Goal: Task Accomplishment & Management: Use online tool/utility

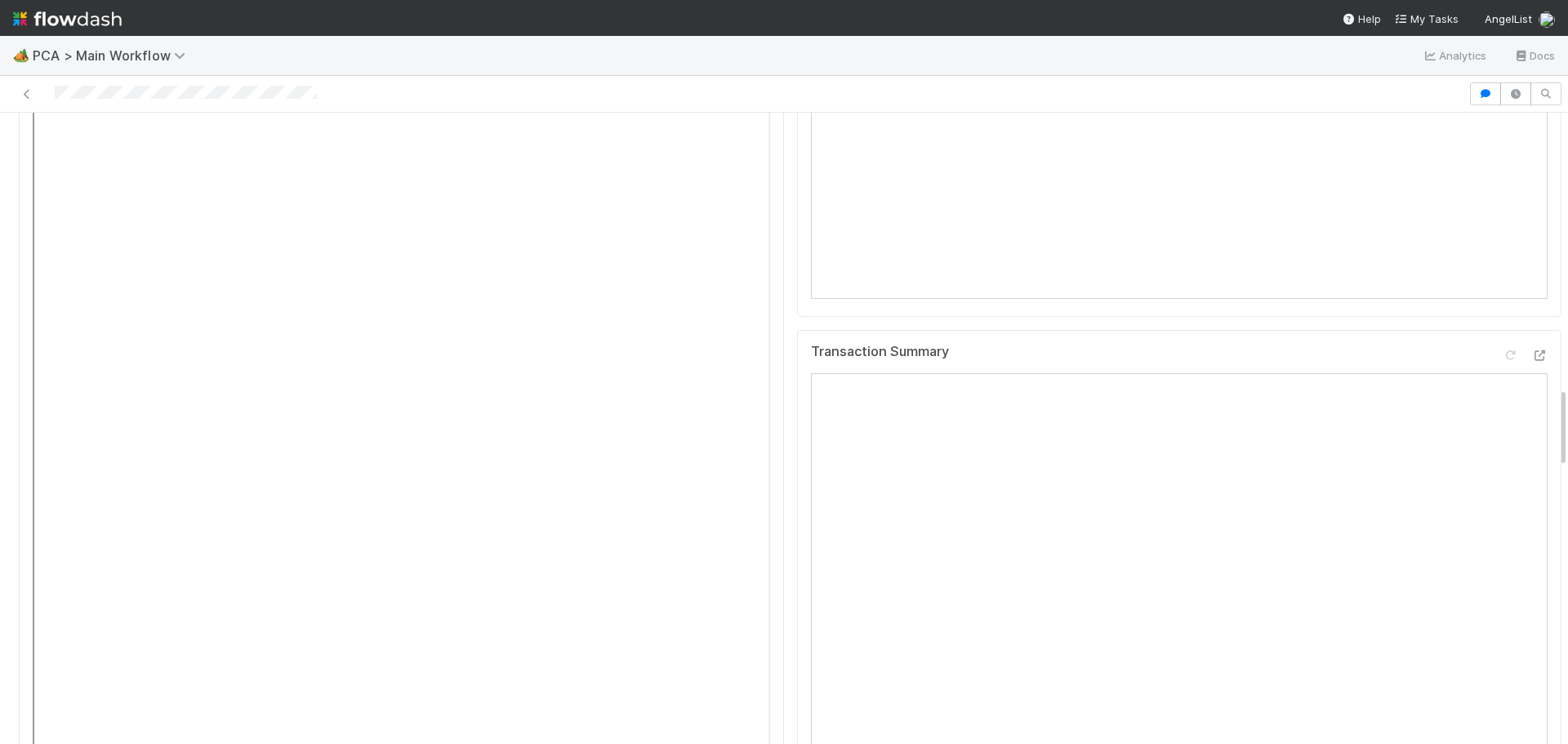
scroll to position [2042, 0]
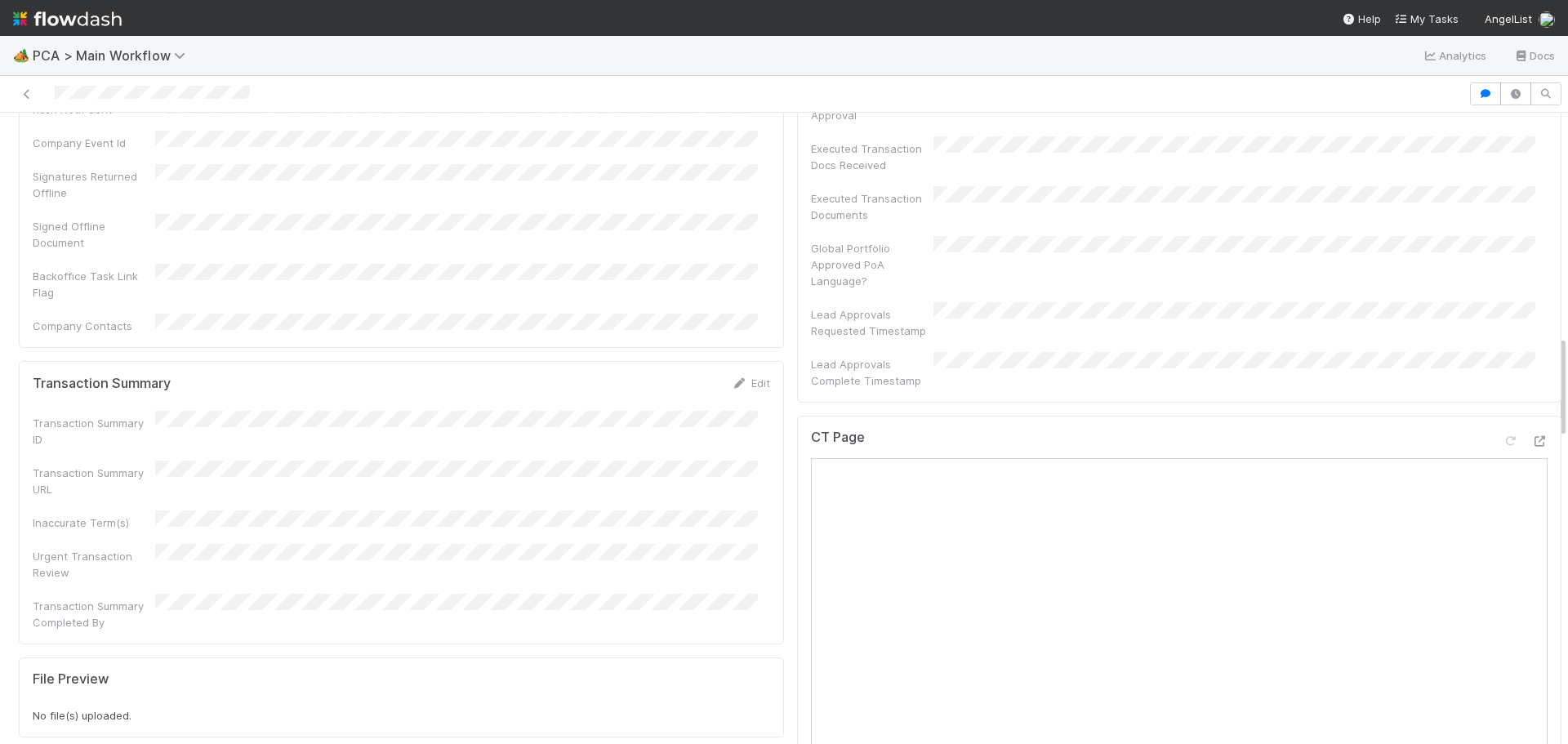
scroll to position [1372, 0]
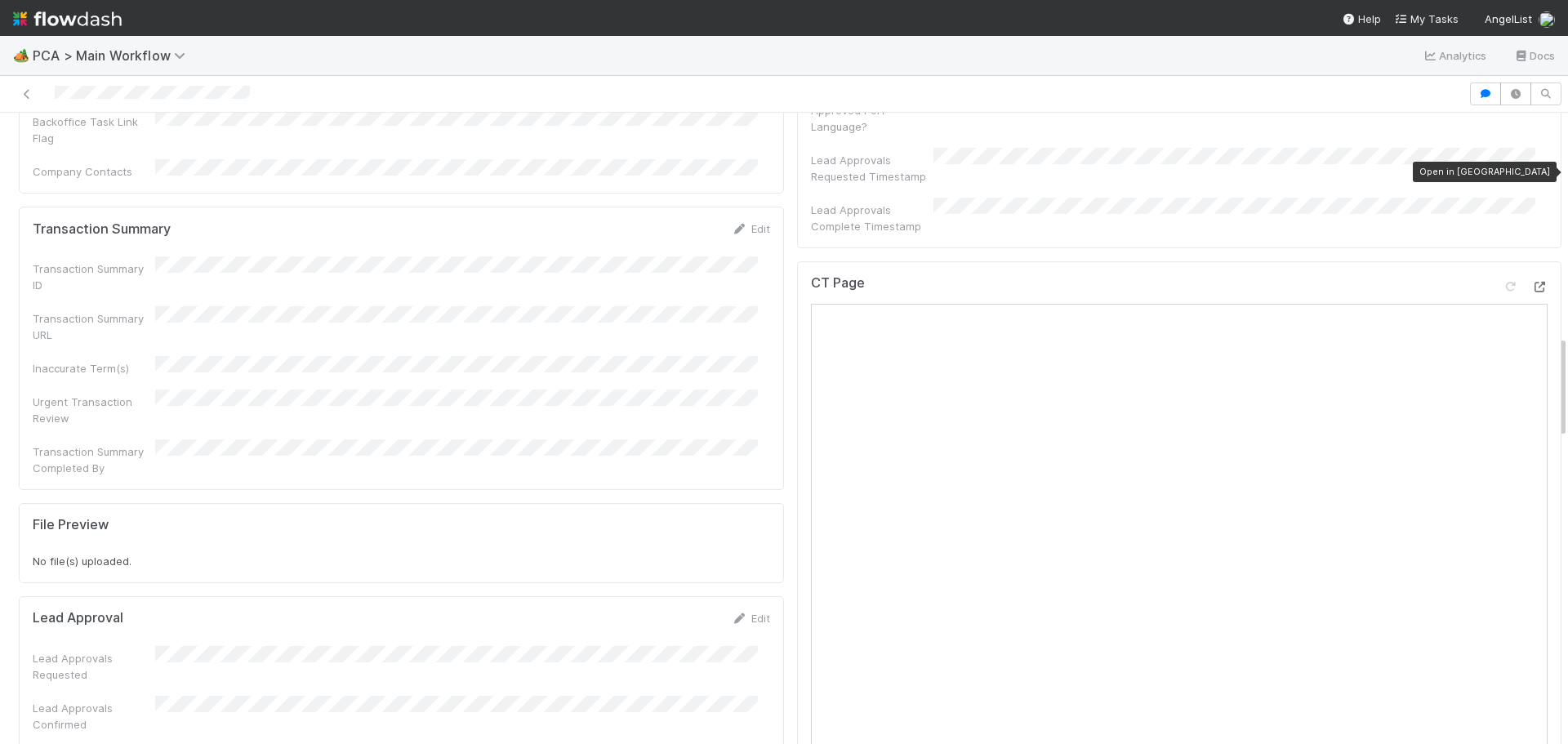
click at [1531, 282] on icon at bounding box center [1539, 287] width 16 height 11
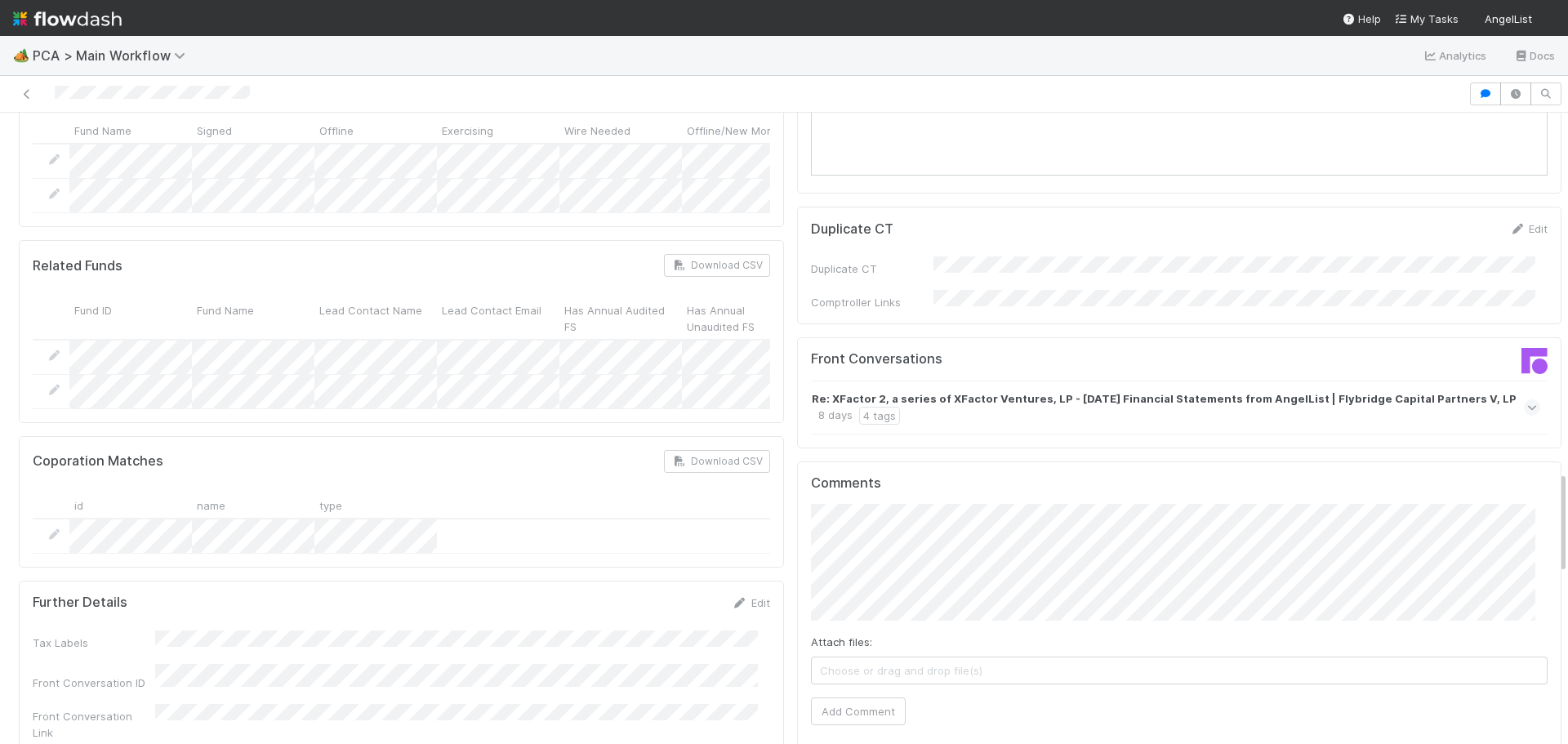
scroll to position [2205, 0]
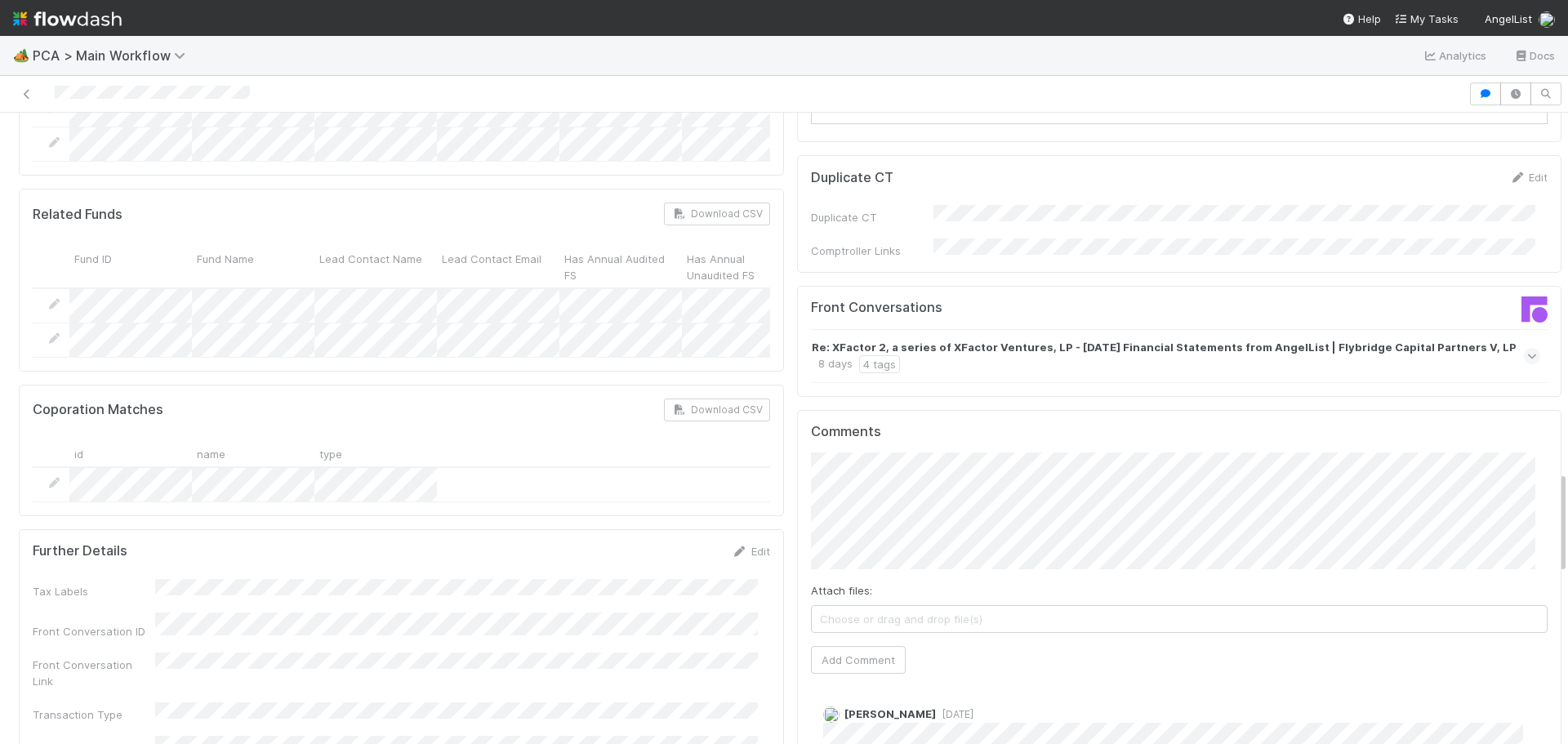
click at [1527, 348] on icon at bounding box center [1532, 356] width 11 height 16
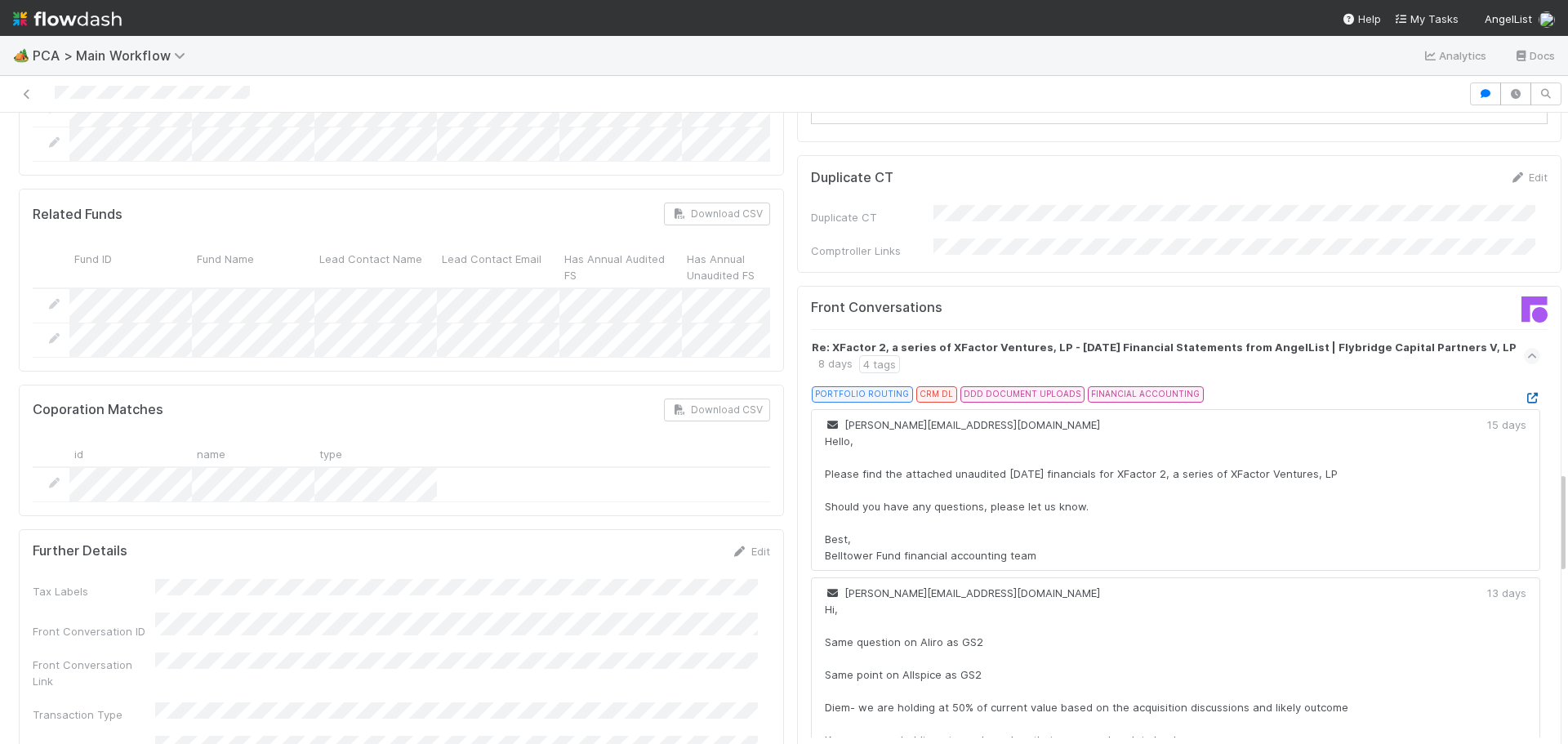
click at [1524, 392] on icon at bounding box center [1532, 397] width 16 height 11
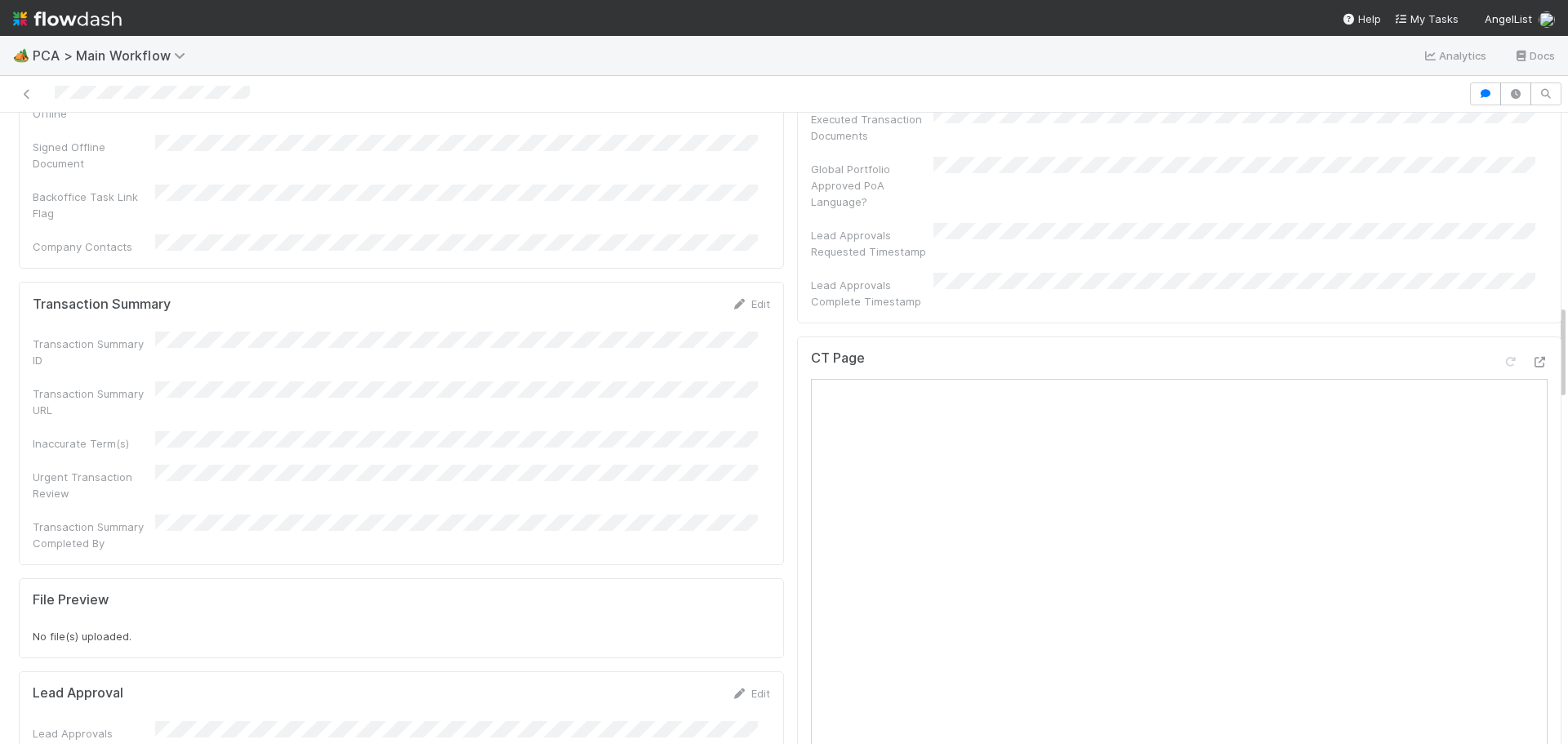
scroll to position [1225, 0]
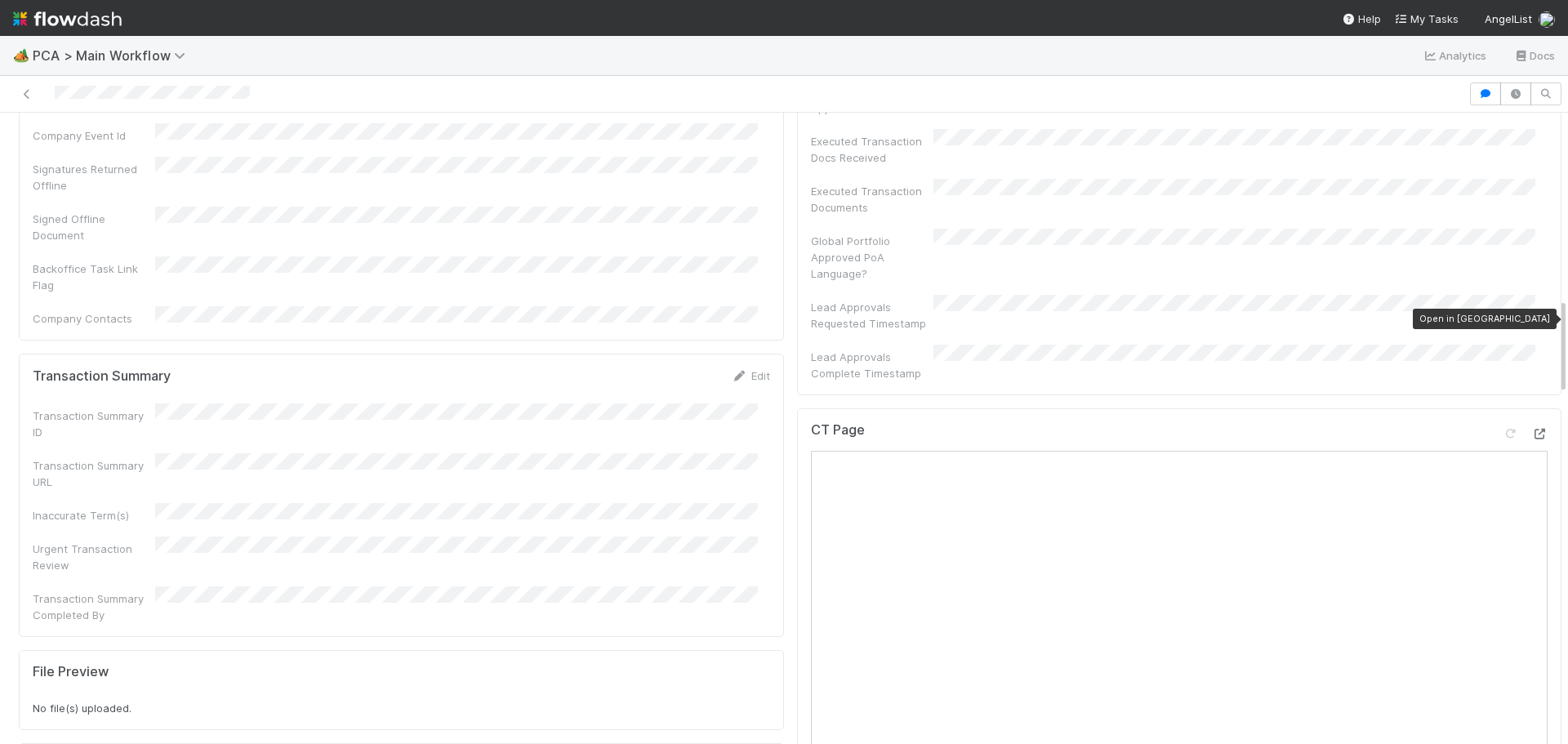
click at [1531, 429] on icon at bounding box center [1539, 433] width 16 height 11
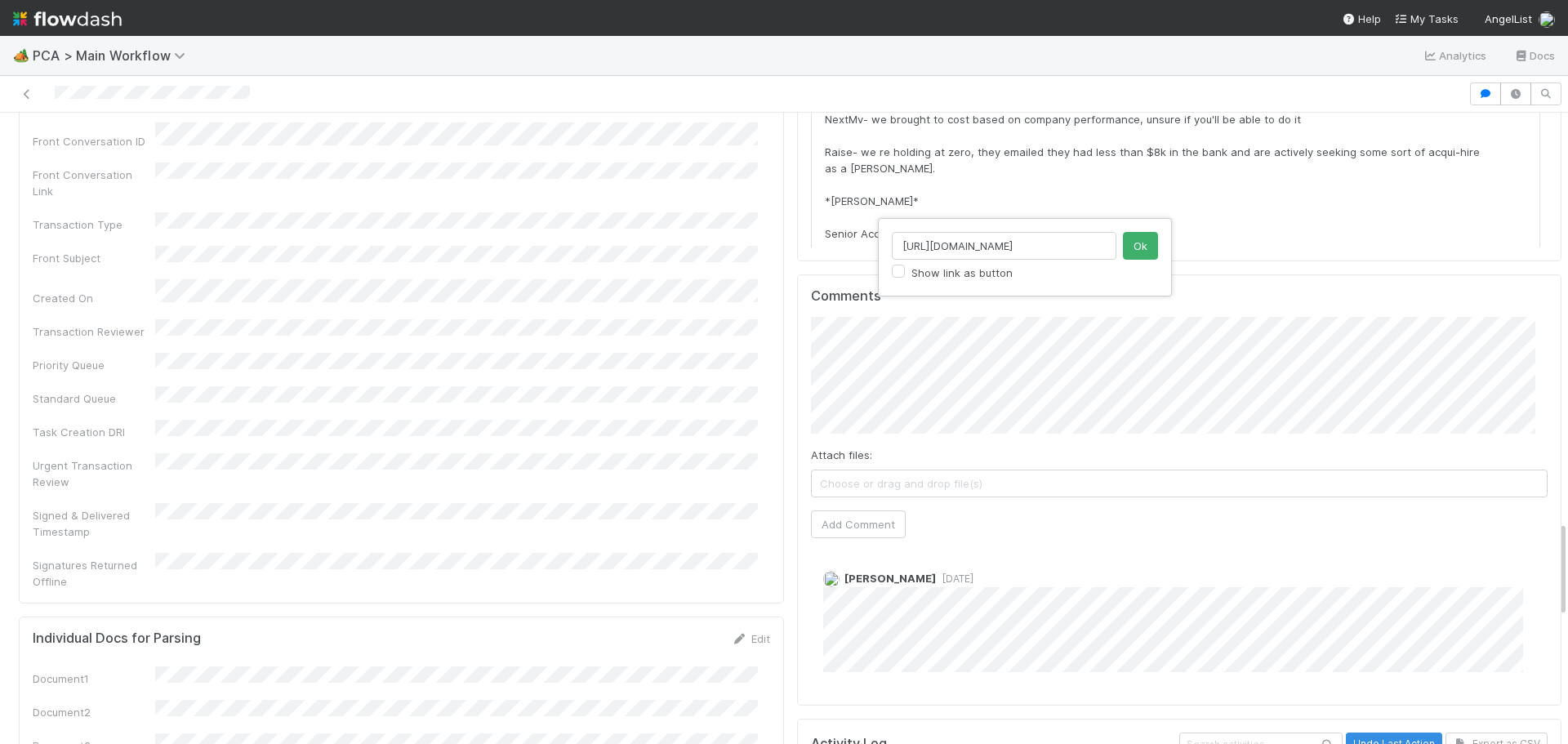
scroll to position [0, 466]
type input "https://comptroller.internal.angellist.com/v/review_data_change_requests?compan…"
click at [1147, 238] on button "Ok" at bounding box center [1140, 246] width 35 height 28
click at [919, 320] on span "James Palmer" at bounding box center [900, 321] width 83 height 13
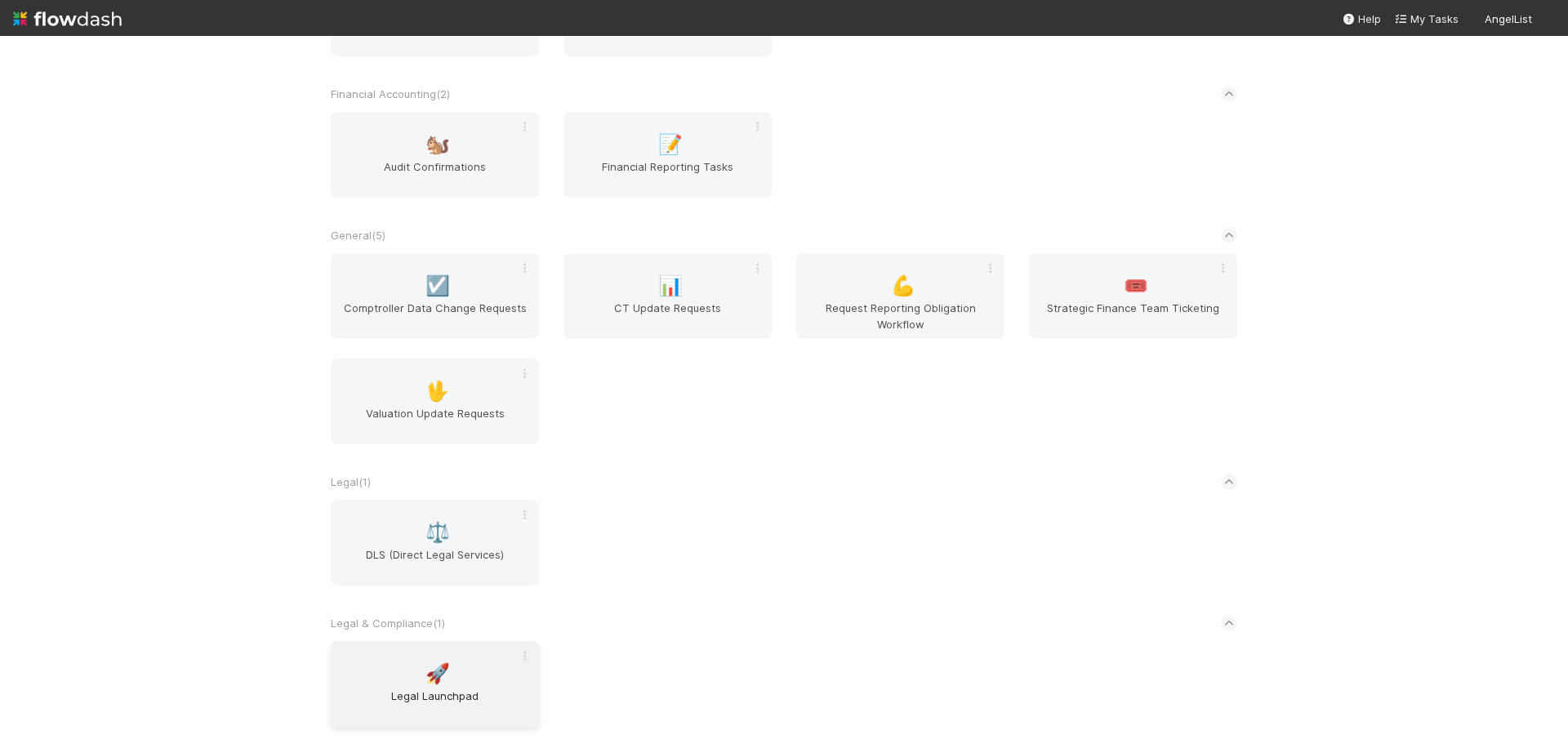
scroll to position [466, 0]
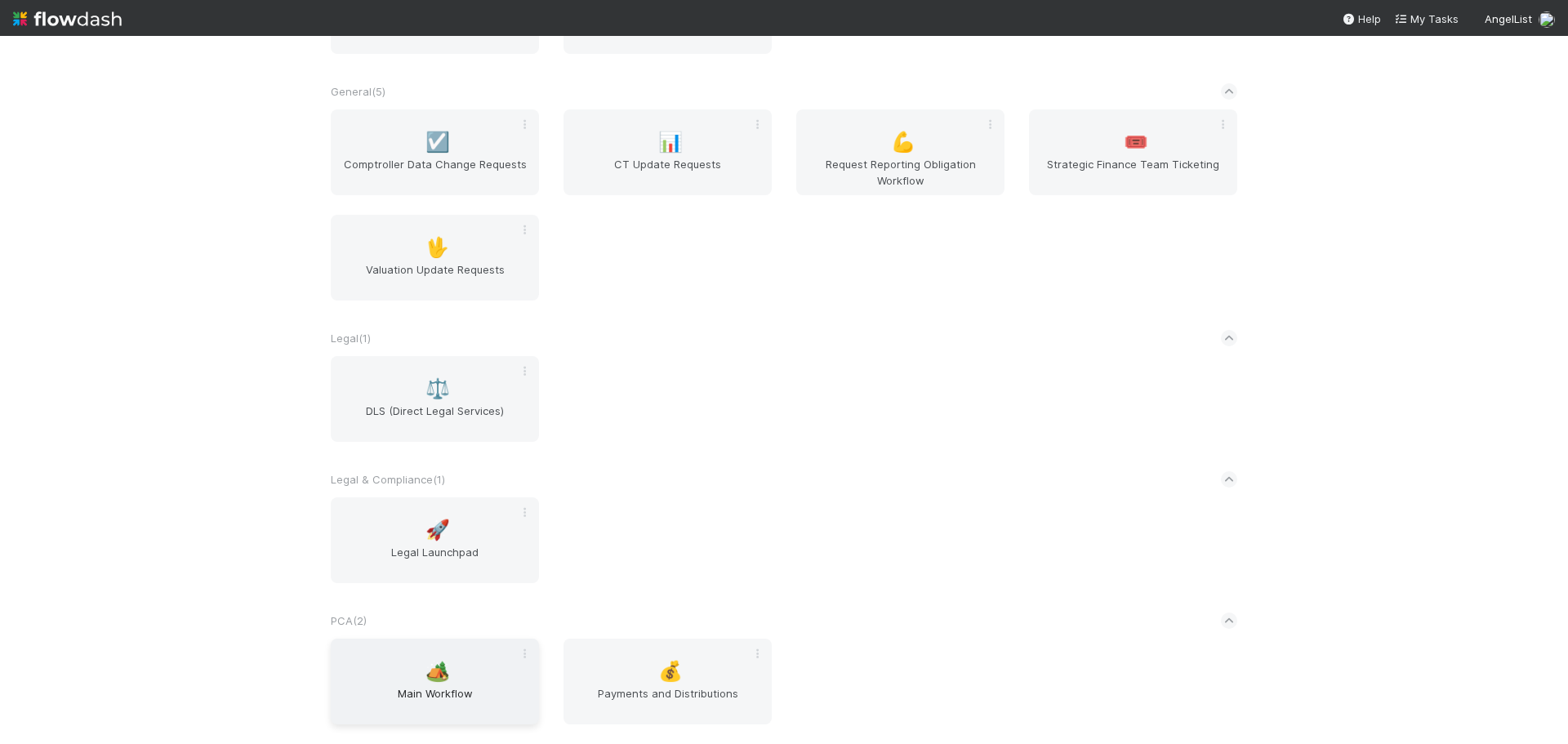
click at [444, 673] on span "🏕️" at bounding box center [437, 671] width 25 height 21
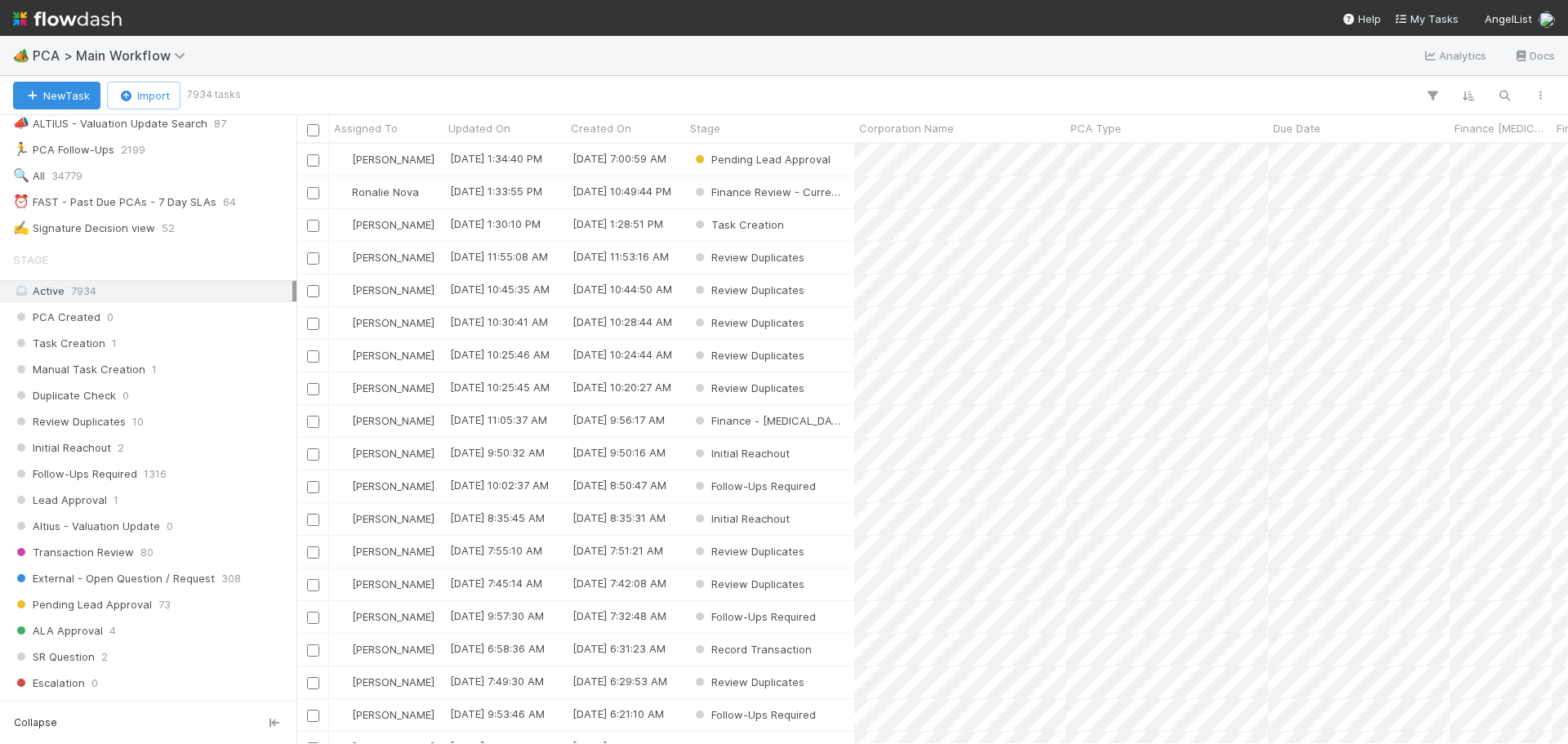
scroll to position [245, 0]
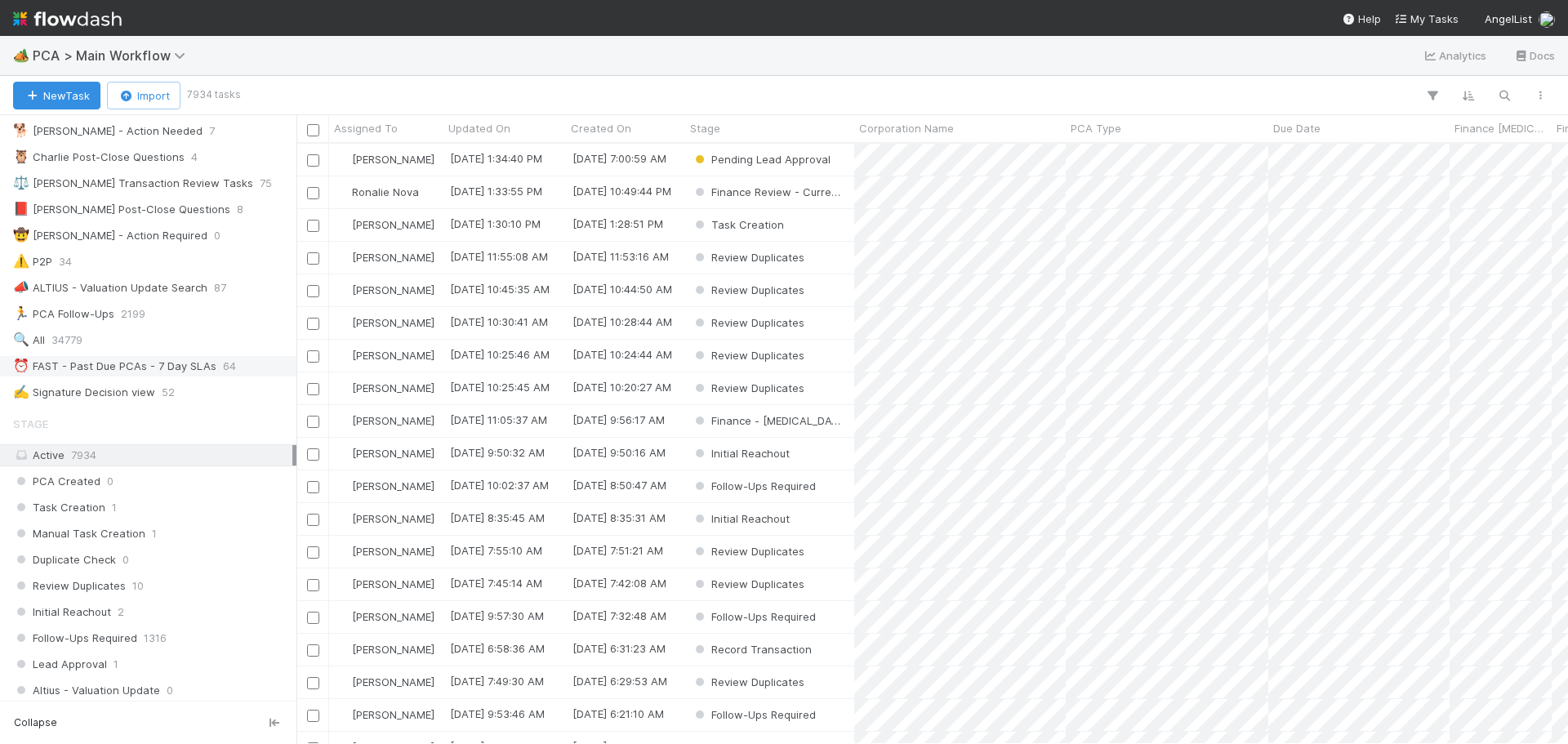
click at [140, 369] on div "⏰ FAST - Past Due PCAs - 7 Day SLAs" at bounding box center [115, 366] width 203 height 20
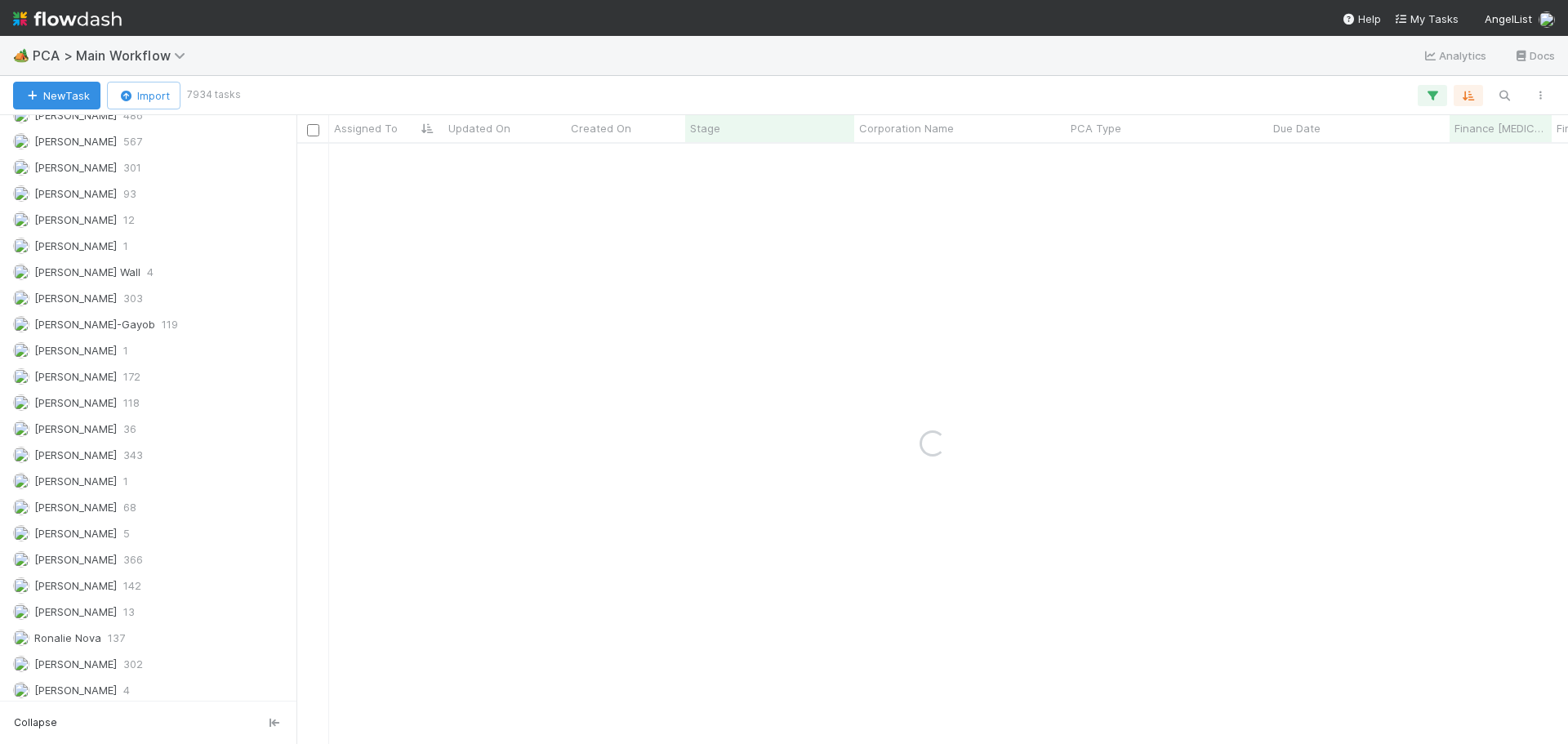
scroll to position [2325, 0]
click at [142, 325] on div "Marenz Trajano 172" at bounding box center [152, 320] width 279 height 20
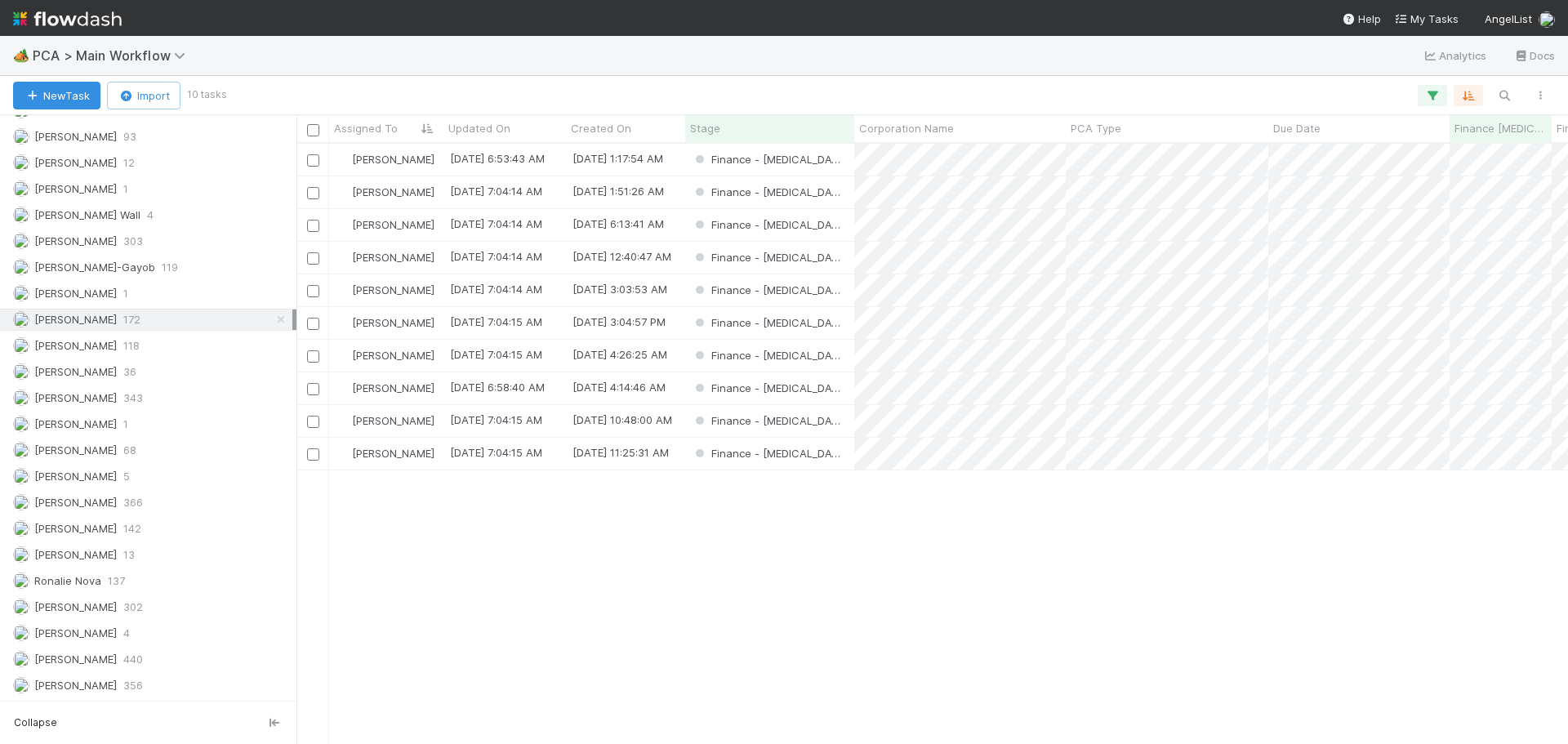
scroll to position [588, 1259]
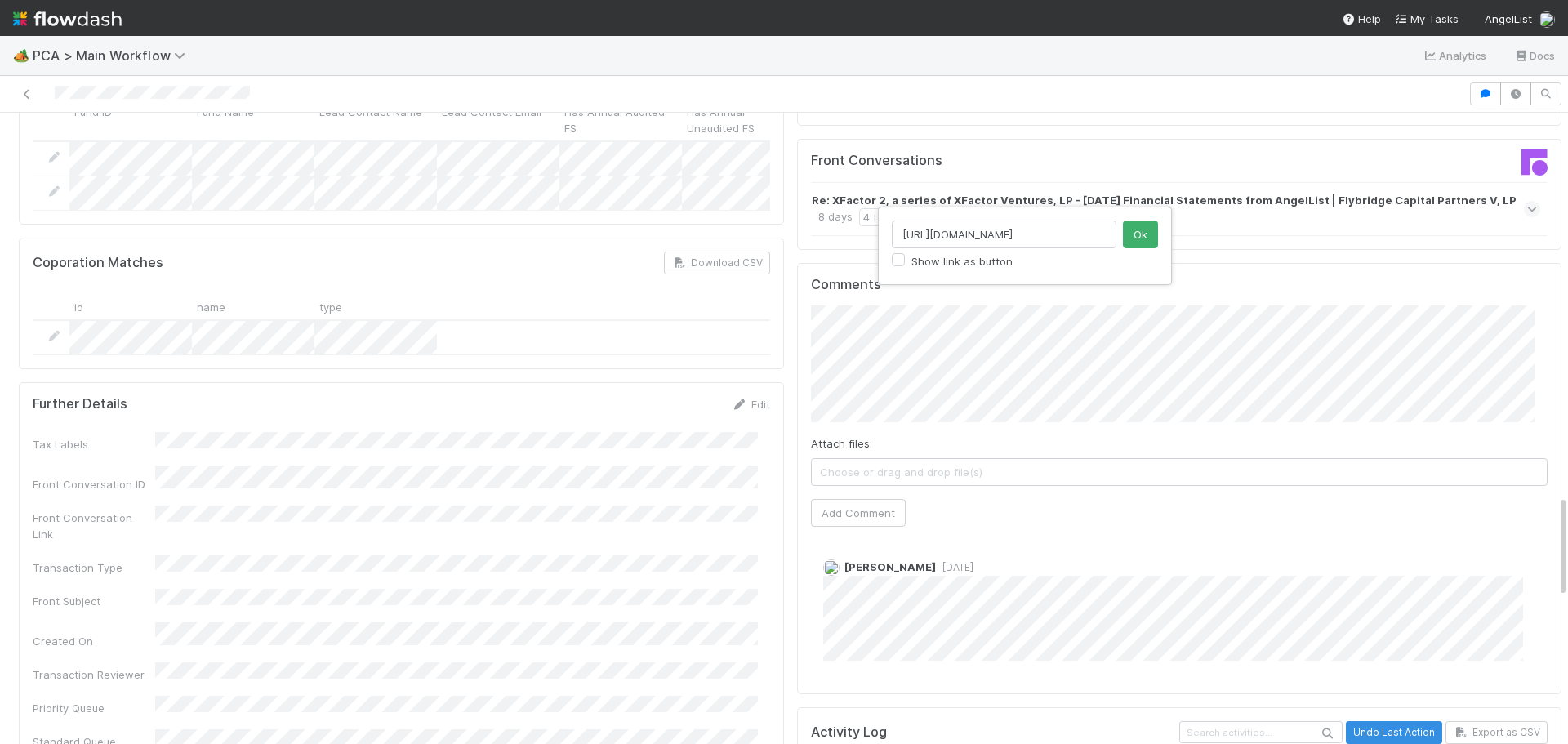
scroll to position [0, 459]
type input "https://comptroller.internal.angellist.com/v/review_data_change_requests?compan…"
click at [1142, 238] on button "Ok" at bounding box center [1140, 234] width 35 height 28
click at [896, 310] on span "James Palmer" at bounding box center [900, 306] width 83 height 13
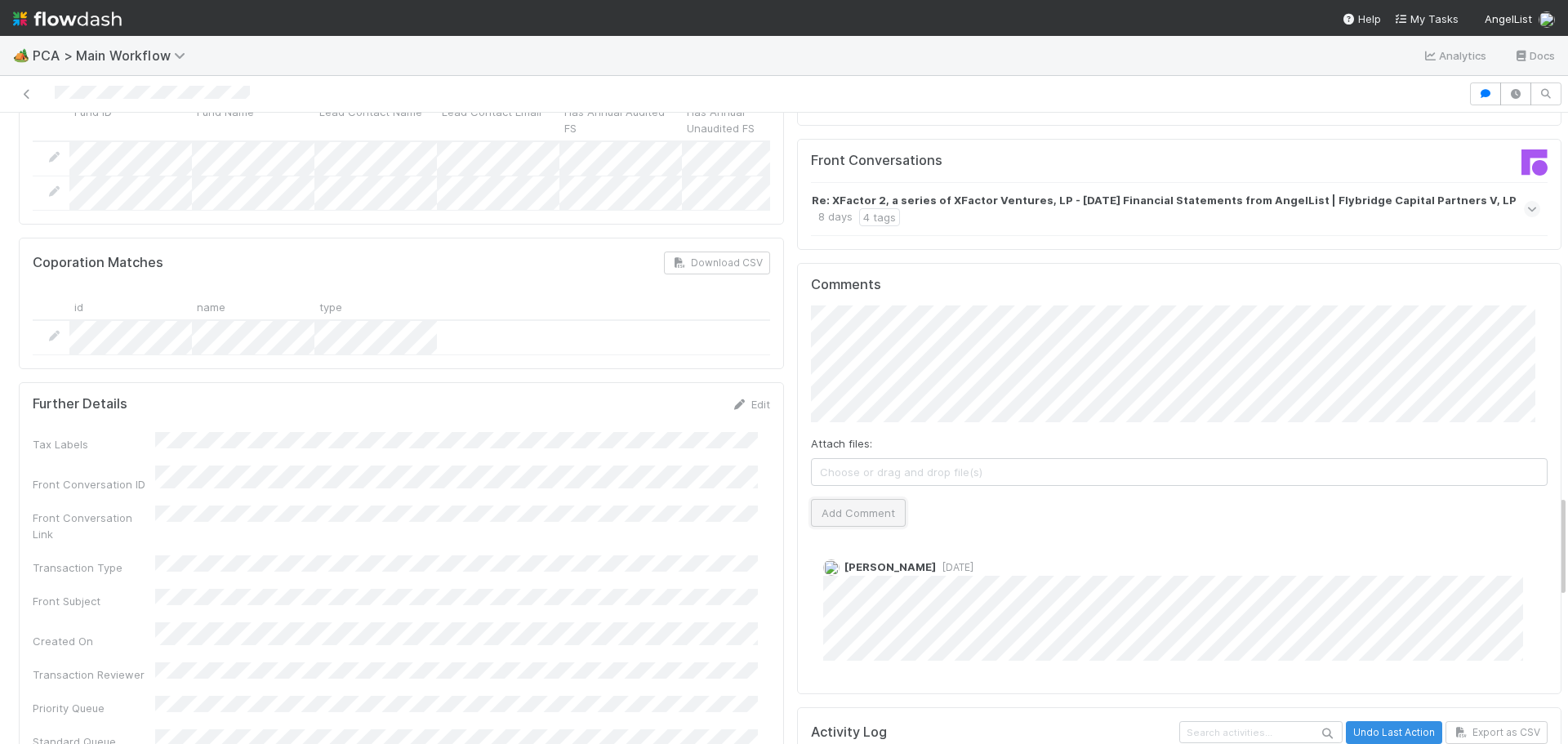
click at [853, 499] on button "Add Comment" at bounding box center [859, 513] width 95 height 28
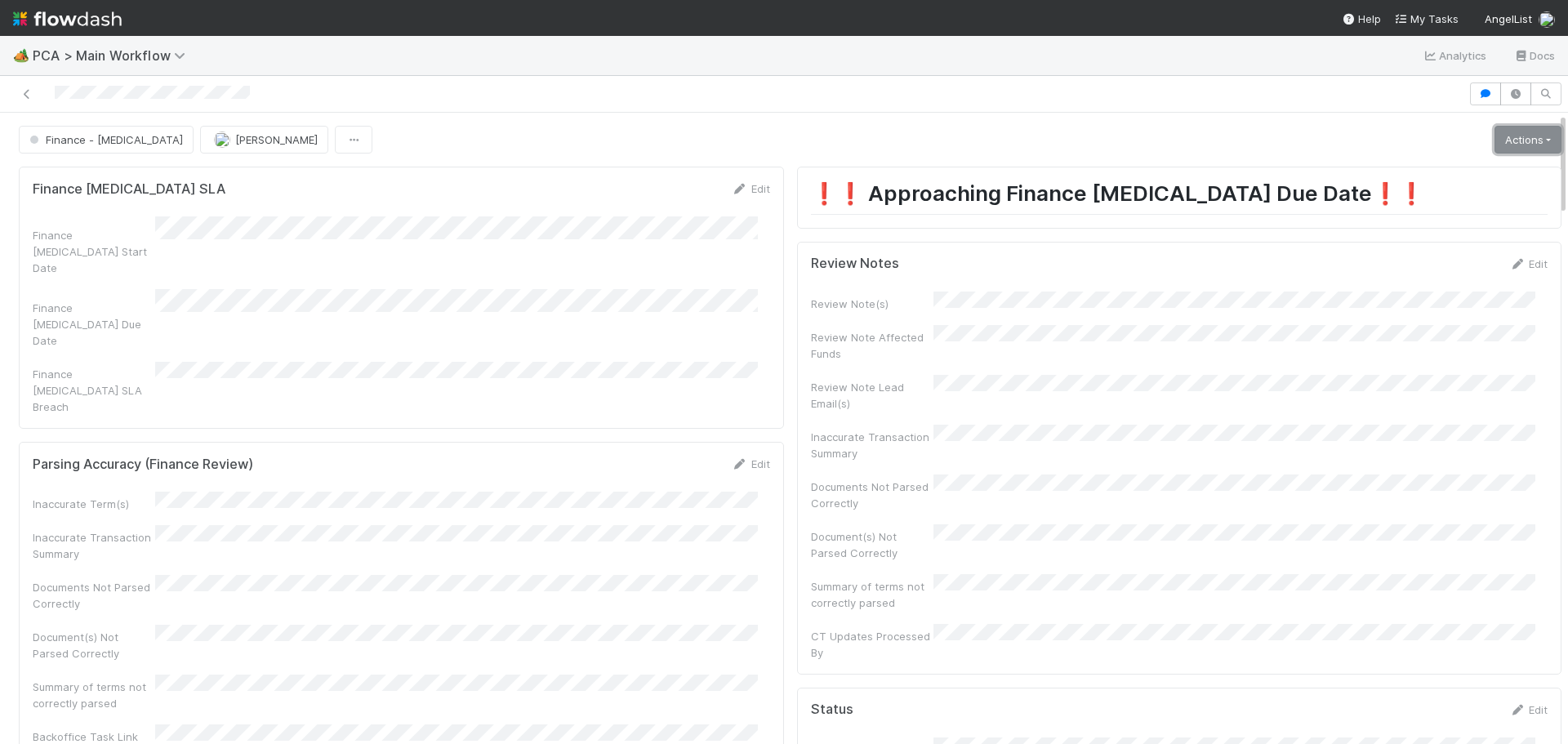
click at [1494, 142] on link "Actions" at bounding box center [1528, 139] width 67 height 28
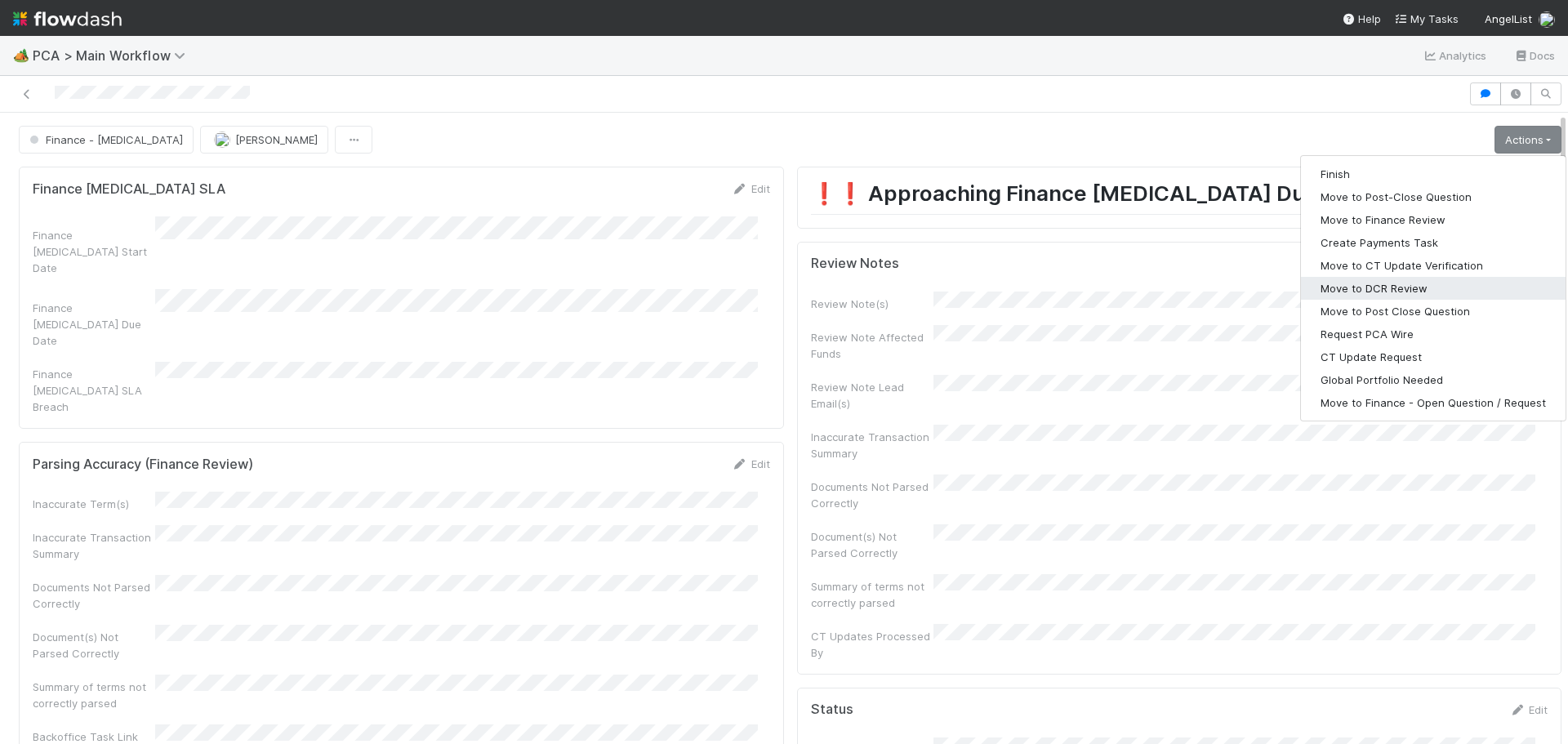
click at [1369, 293] on button "Move to DCR Review" at bounding box center [1433, 288] width 265 height 23
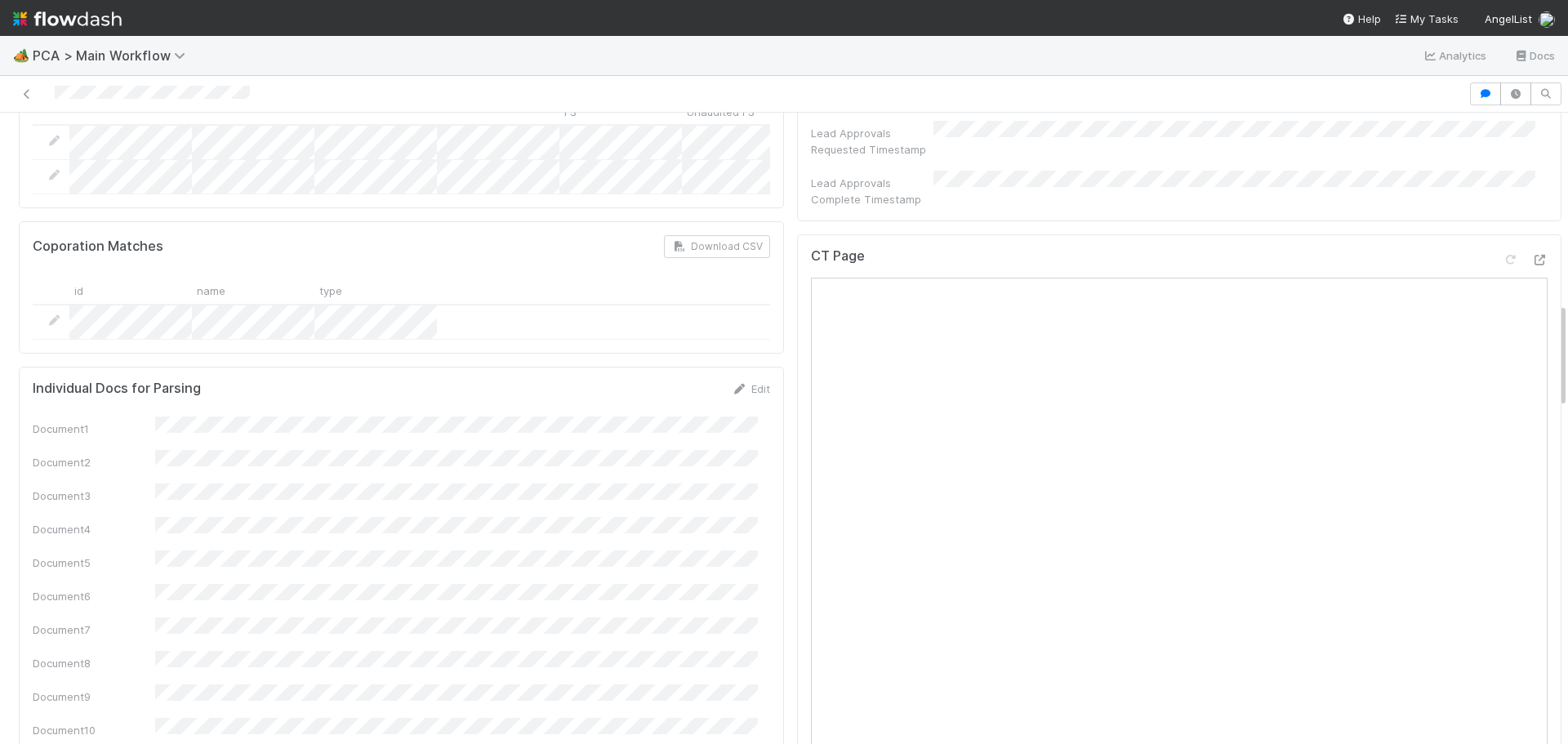
scroll to position [1143, 0]
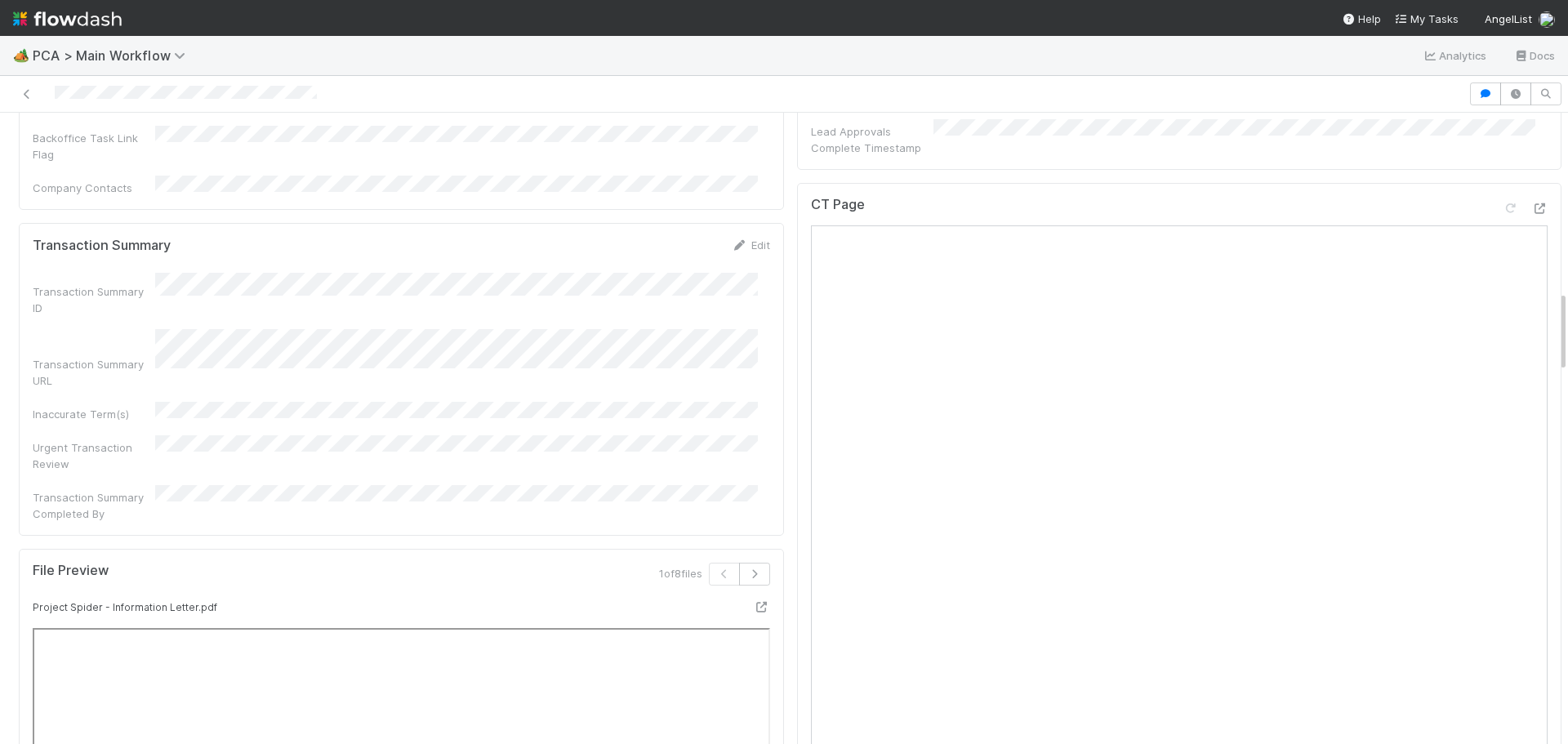
scroll to position [1388, 0]
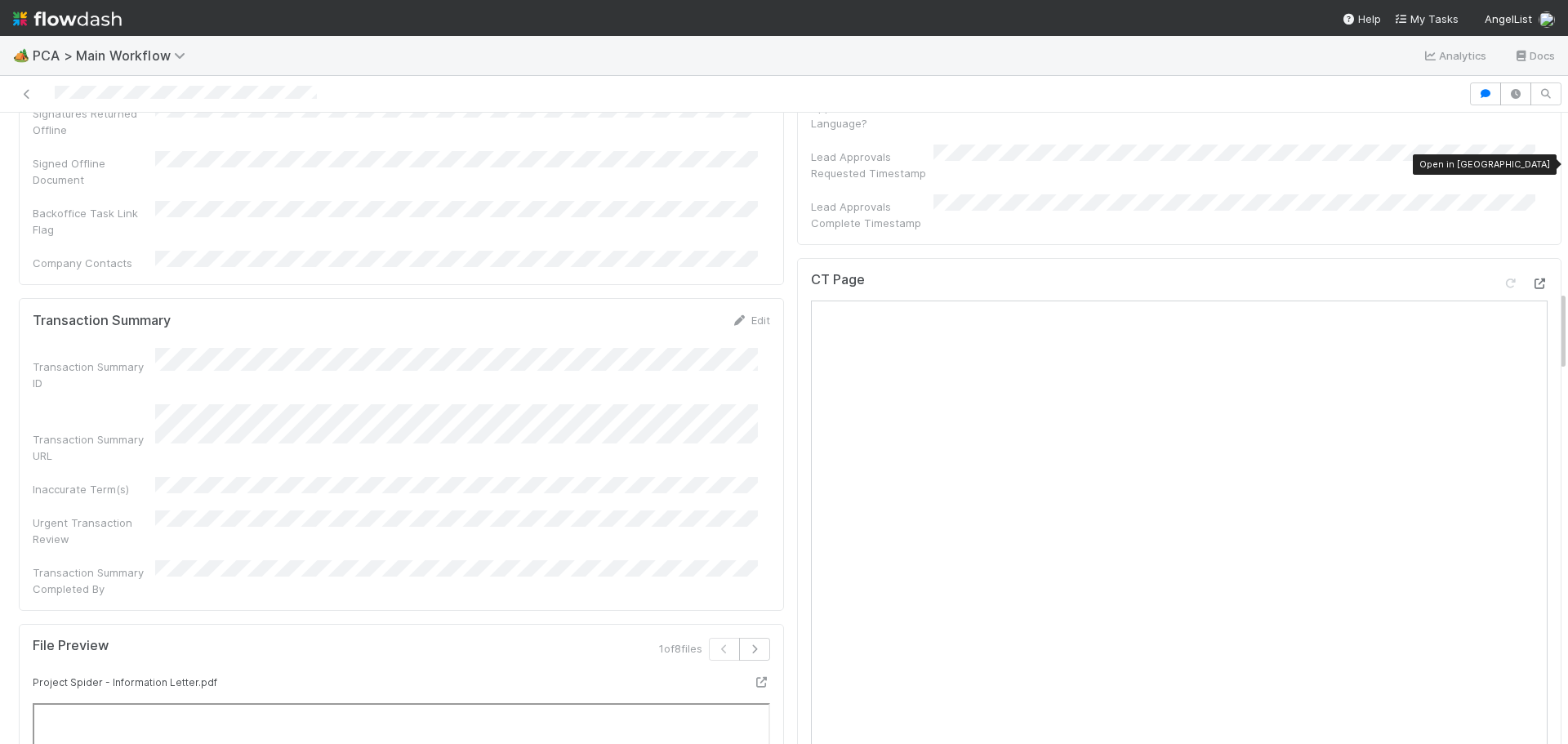
click at [1531, 279] on icon at bounding box center [1539, 284] width 16 height 11
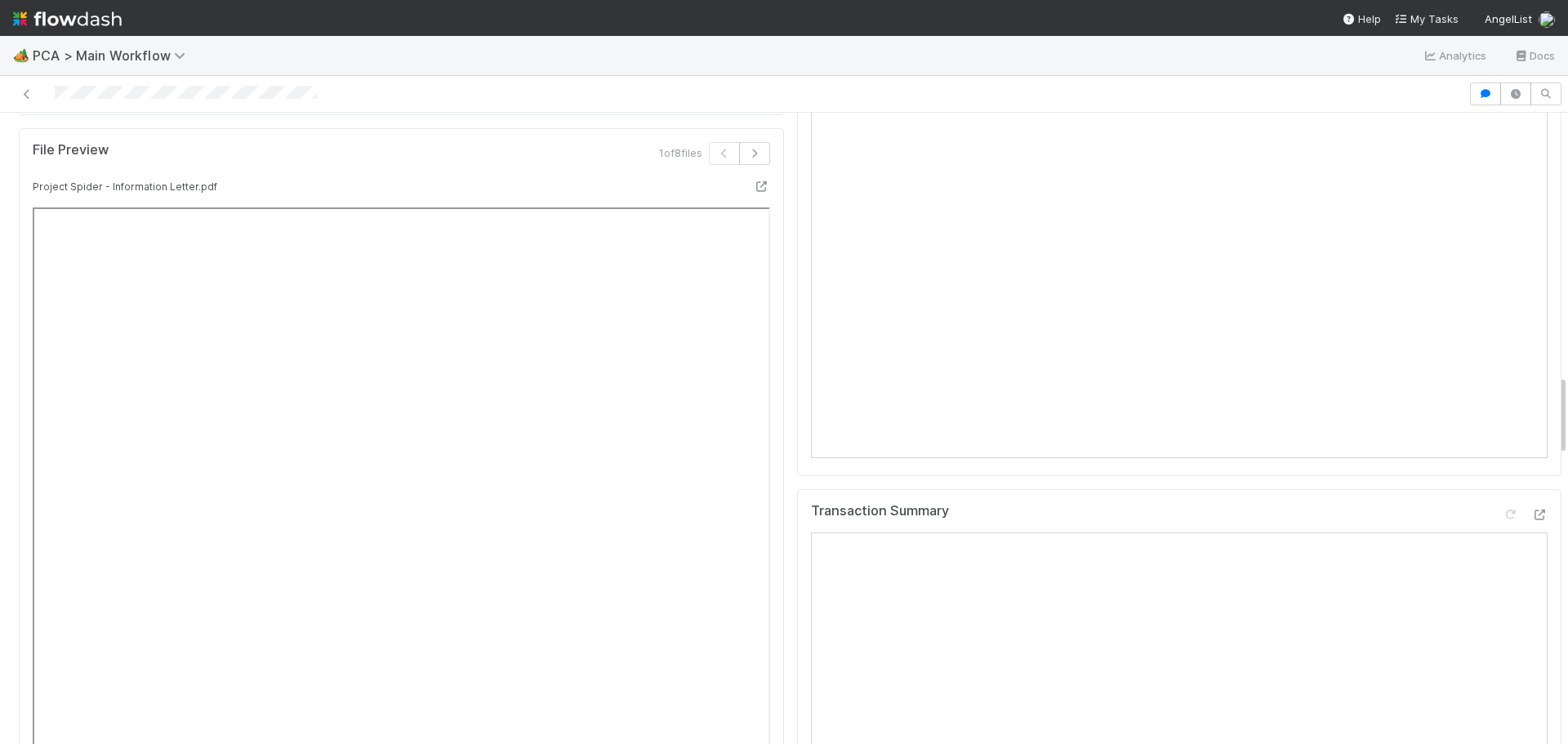
scroll to position [2042, 0]
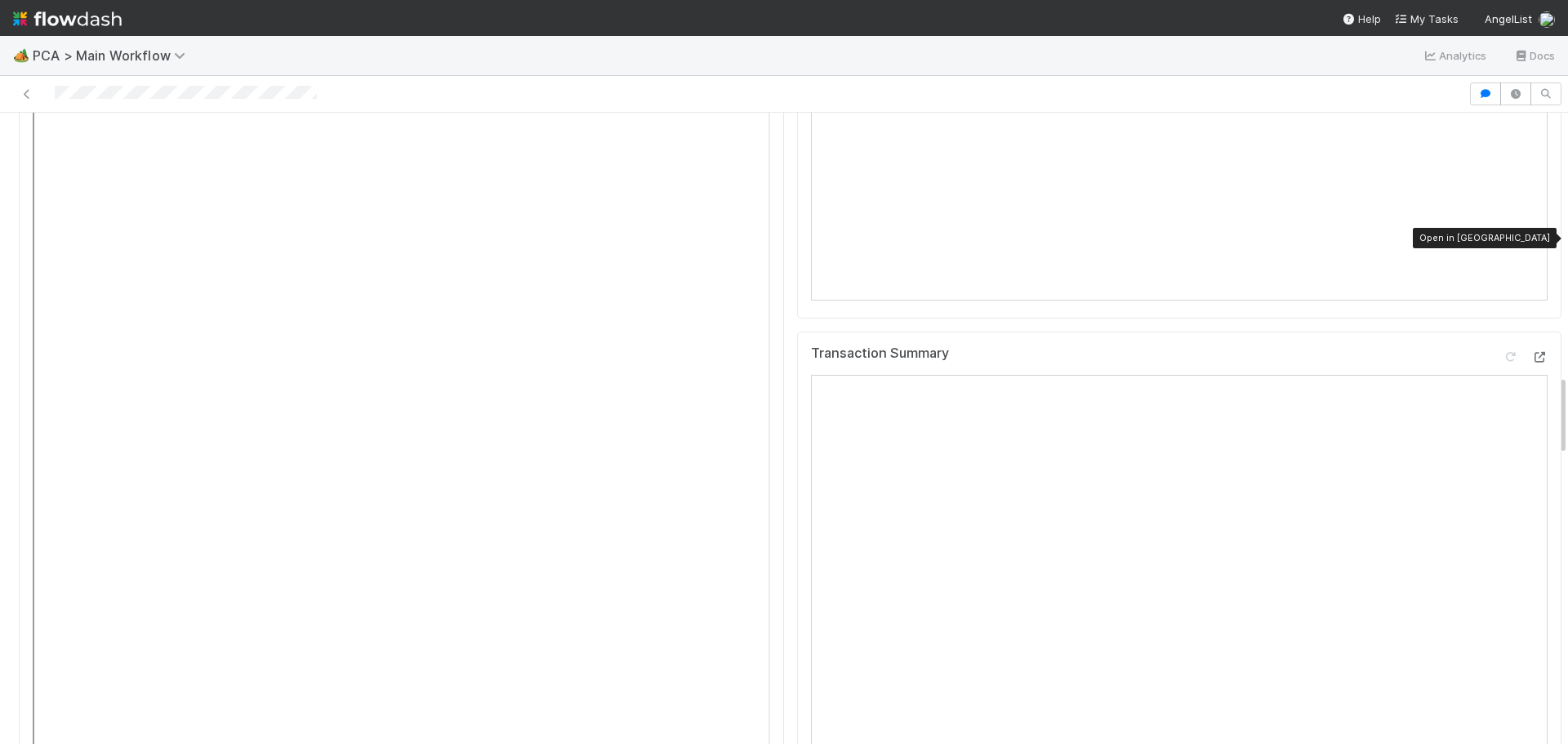
click at [1531, 352] on icon at bounding box center [1539, 357] width 16 height 11
